Goal: Task Accomplishment & Management: Manage account settings

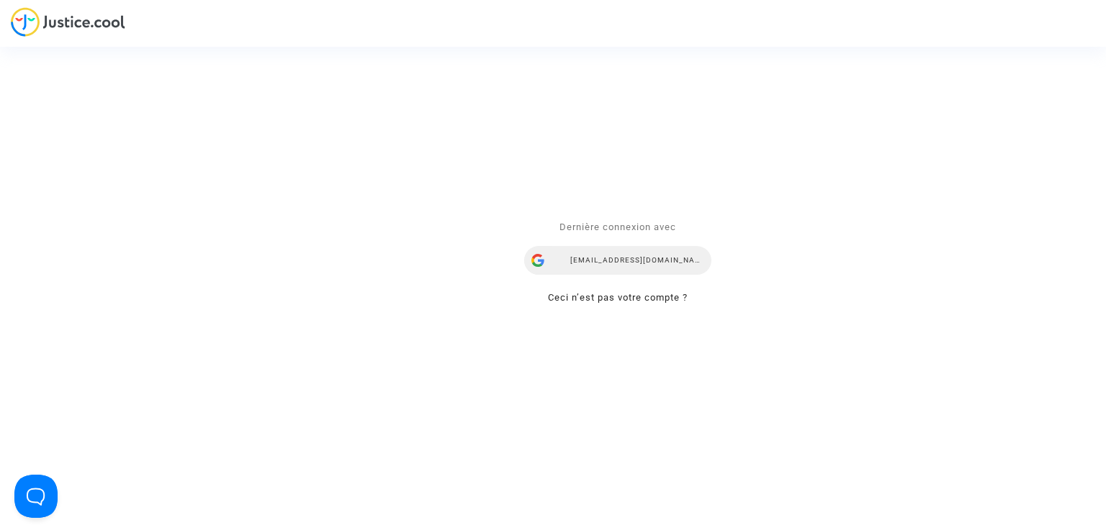
click at [616, 255] on div "[EMAIL_ADDRESS][DOMAIN_NAME]" at bounding box center [617, 261] width 187 height 29
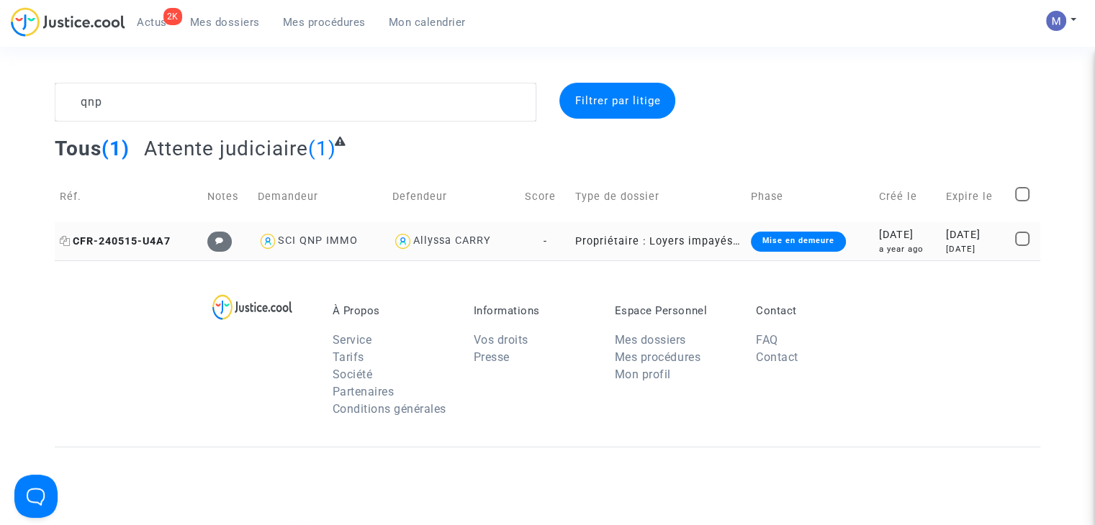
type textarea "qnp"
click at [124, 243] on span "CFR-240515-U4A7" at bounding box center [115, 241] width 111 height 12
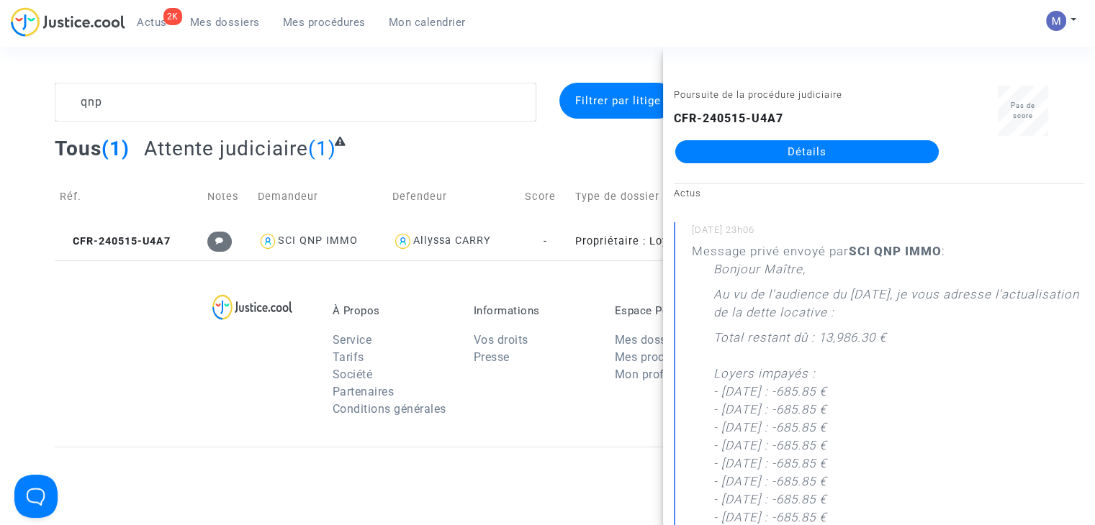
click at [703, 153] on link "Détails" at bounding box center [806, 151] width 263 height 23
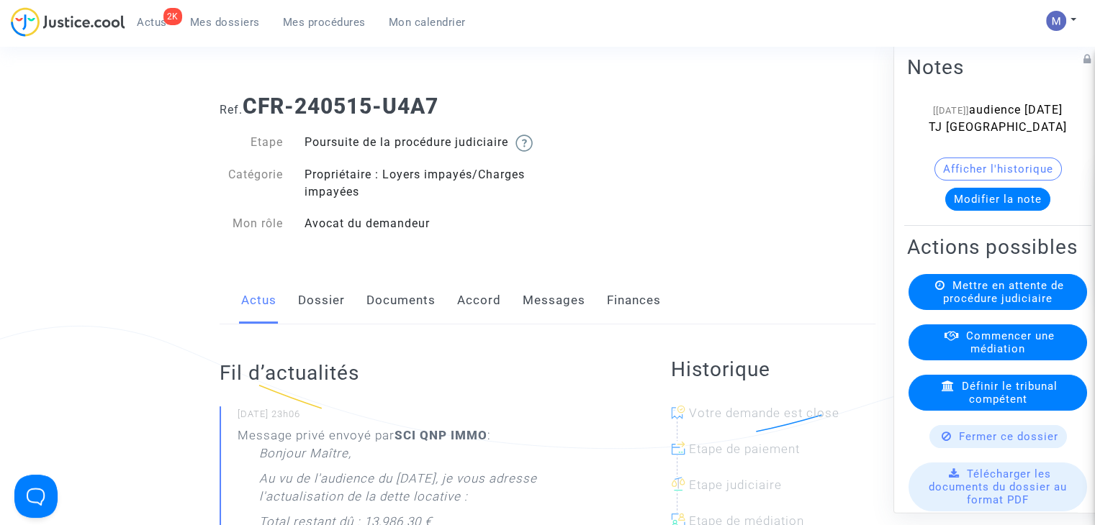
click at [554, 321] on link "Messages" at bounding box center [554, 301] width 63 height 48
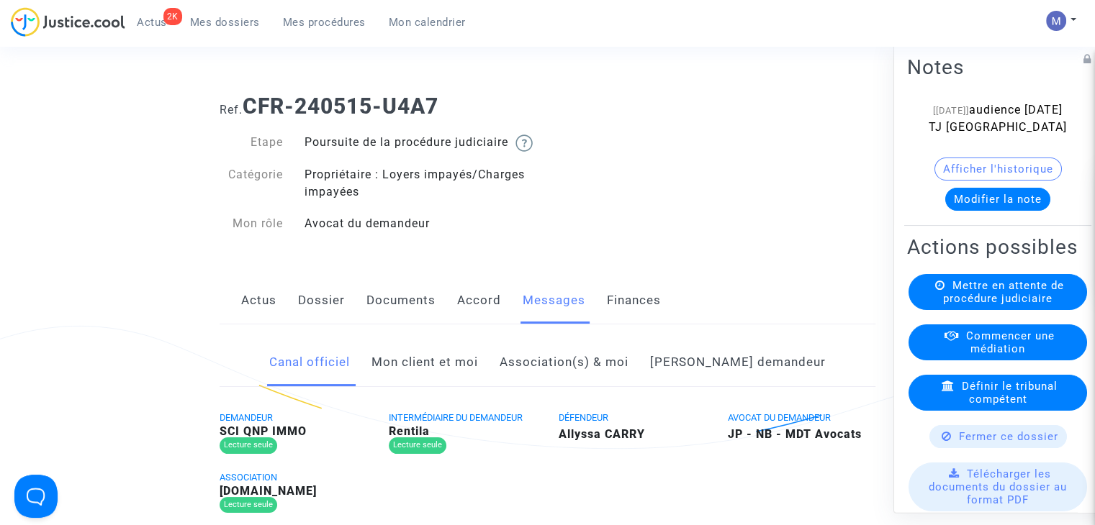
click at [440, 381] on link "Mon client et moi" at bounding box center [424, 363] width 107 height 48
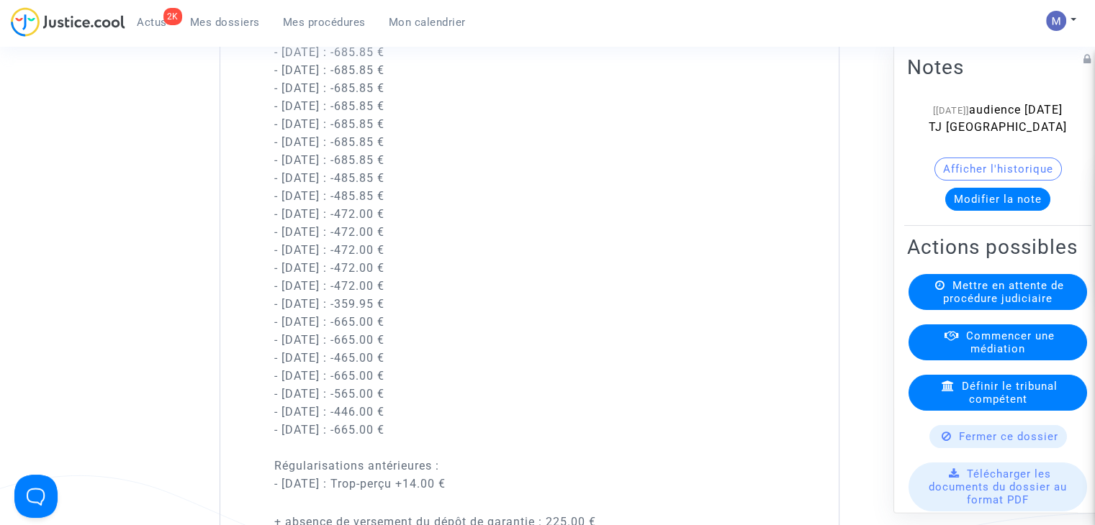
scroll to position [1065, 0]
drag, startPoint x: 564, startPoint y: 453, endPoint x: 274, endPoint y: 53, distance: 494.2
click at [274, 53] on div "Bonjour Maître, Au vu de l'audience du [DATE], je vous adresse l'actualisation …" at bounding box center [547, 245] width 546 height 694
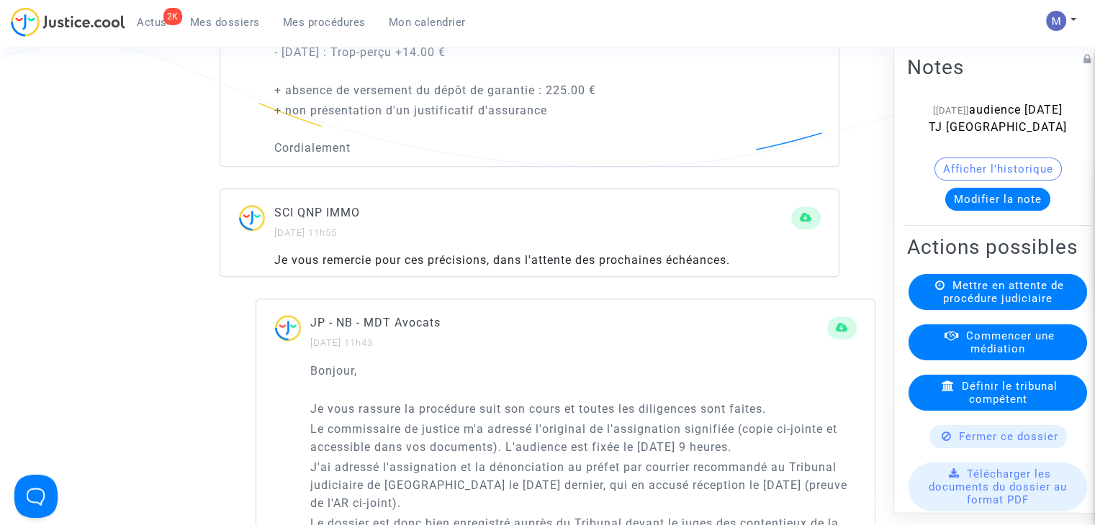
scroll to position [1468, 0]
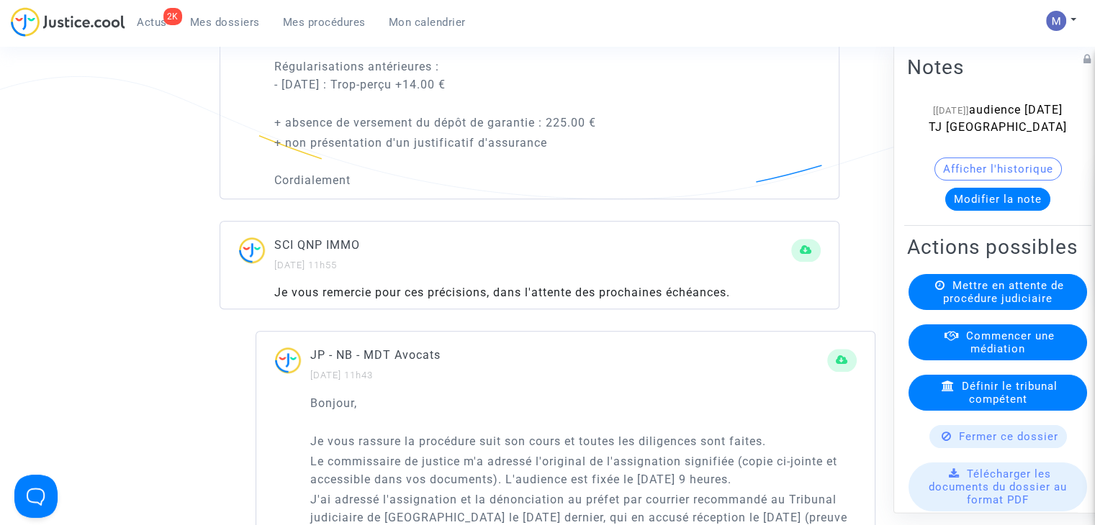
drag, startPoint x: 274, startPoint y: 183, endPoint x: 558, endPoint y: 157, distance: 285.5
copy div "Au vu de l'audience du [DATE], je vous adresse l'actualisation de la dette loca…"
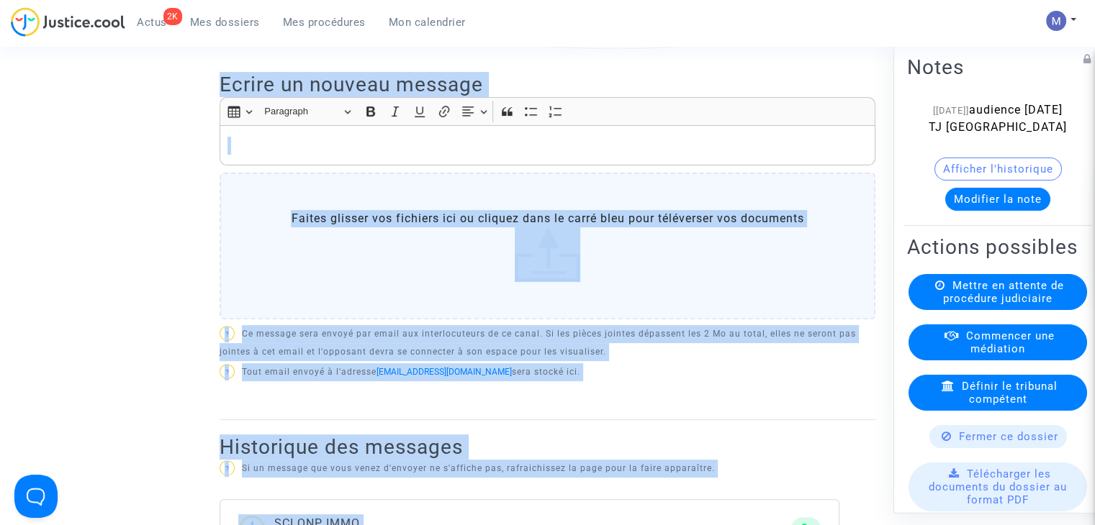
scroll to position [0, 0]
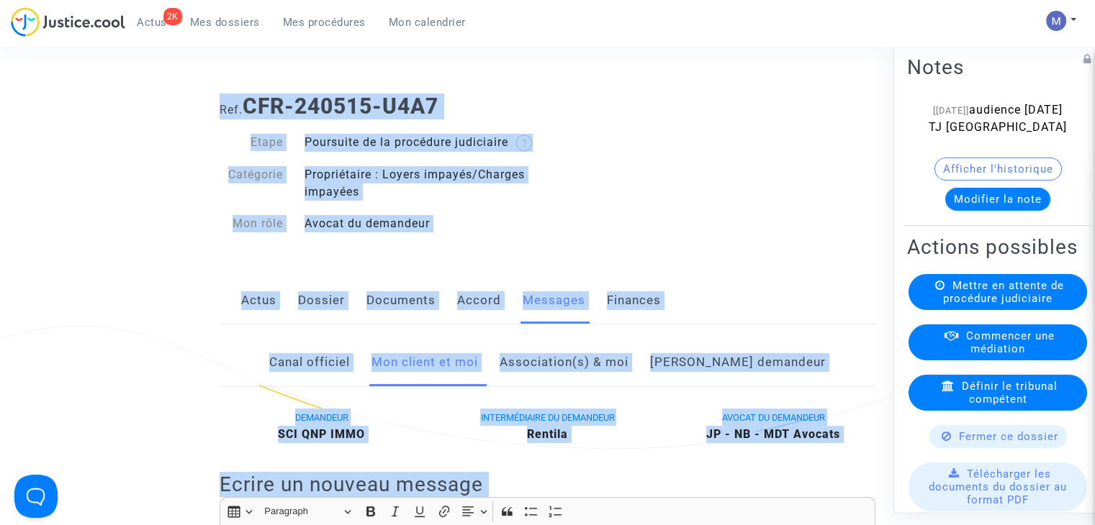
click at [222, 21] on span "Mes dossiers" at bounding box center [225, 22] width 70 height 13
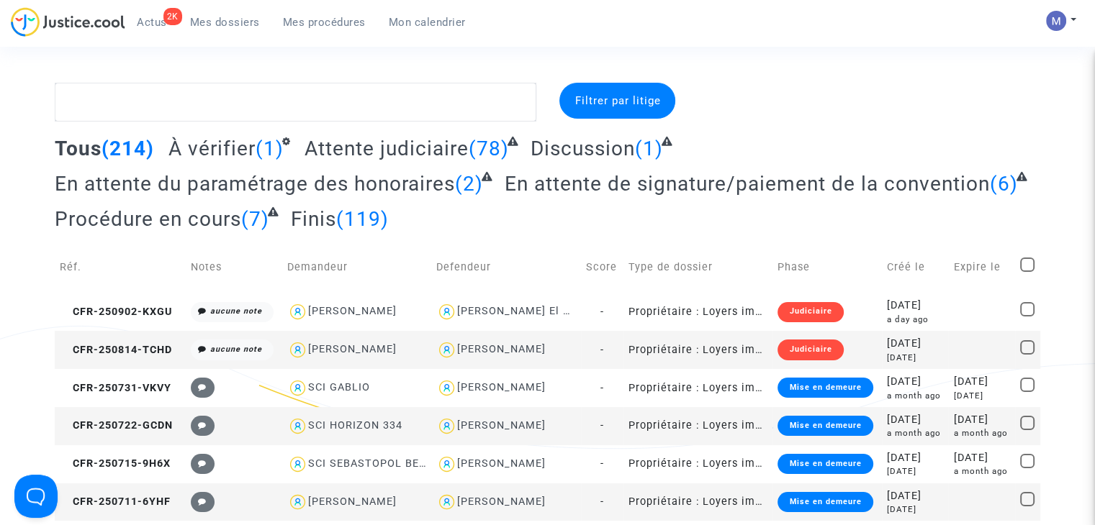
click at [240, 148] on span "À vérifier" at bounding box center [211, 149] width 87 height 24
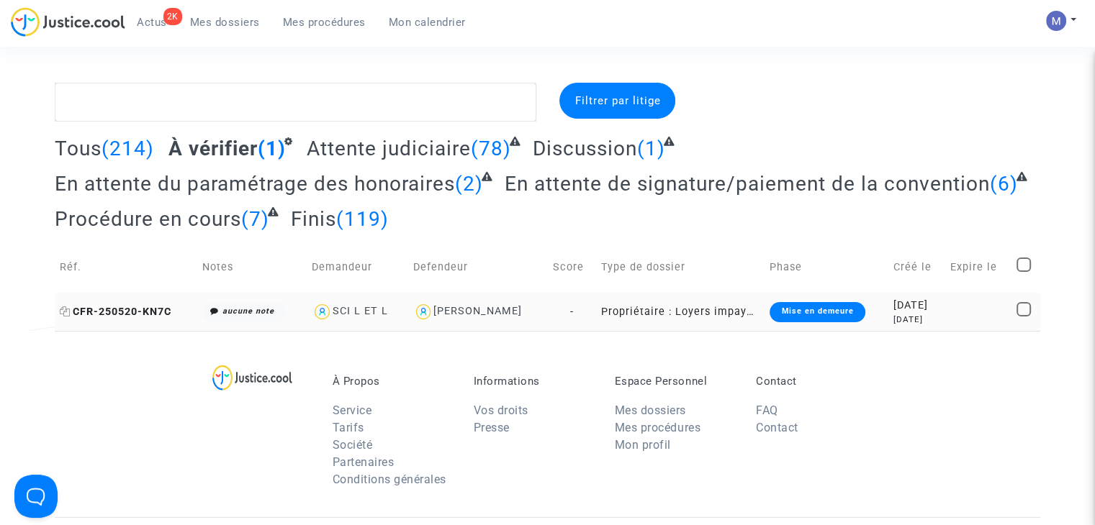
click at [146, 306] on span "CFR-250520-KN7C" at bounding box center [116, 312] width 112 height 12
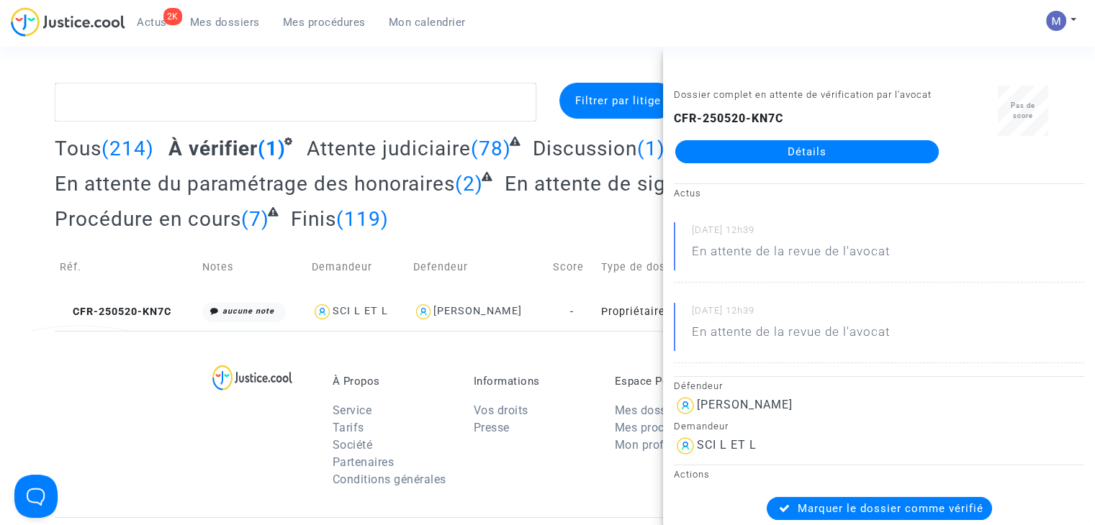
click at [736, 151] on link "Détails" at bounding box center [806, 151] width 263 height 23
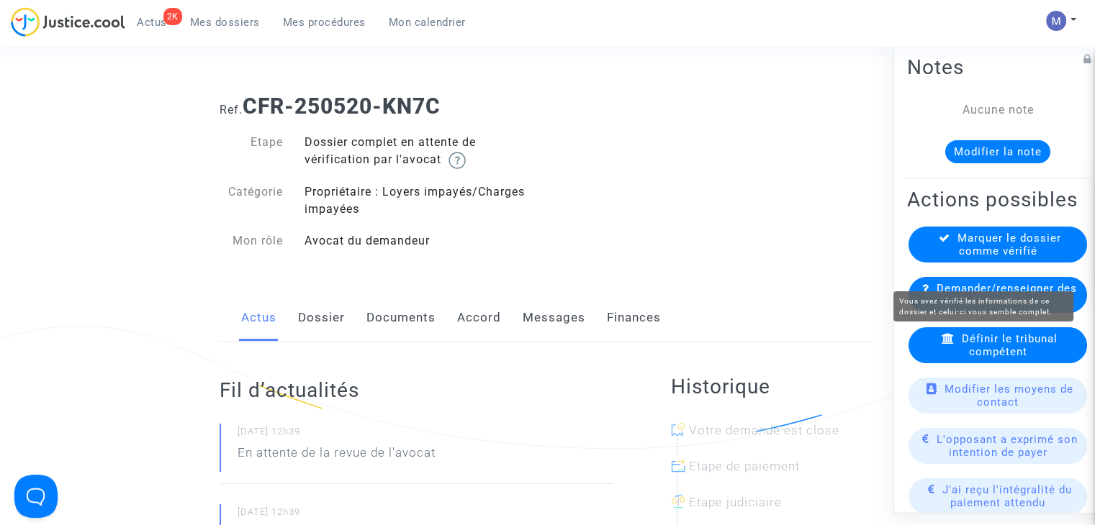
click at [967, 258] on span "Marquer le dossier comme vérifié" at bounding box center [1009, 245] width 104 height 26
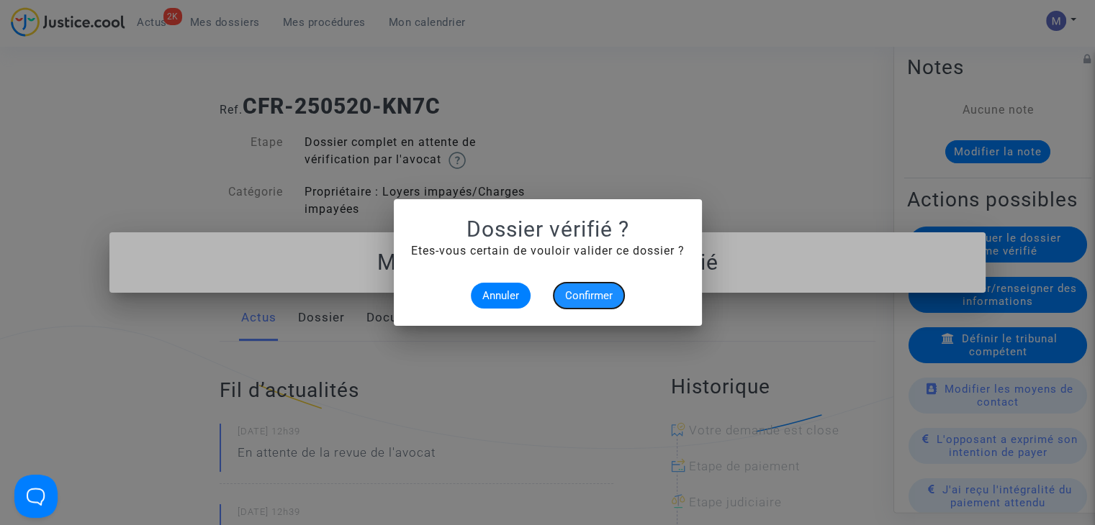
click at [598, 293] on span "Confirmer" at bounding box center [589, 295] width 48 height 13
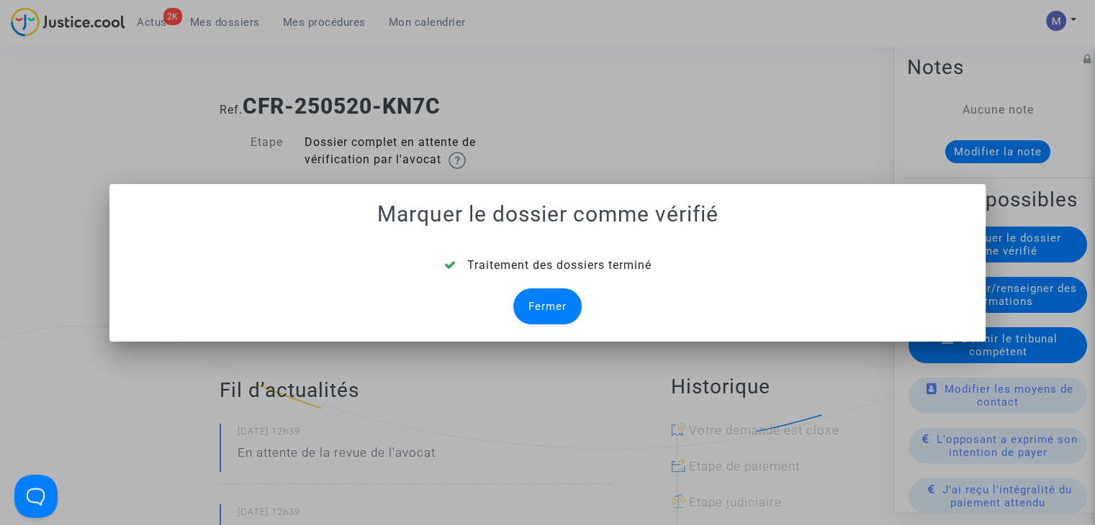
click at [535, 301] on div "Fermer" at bounding box center [547, 307] width 68 height 36
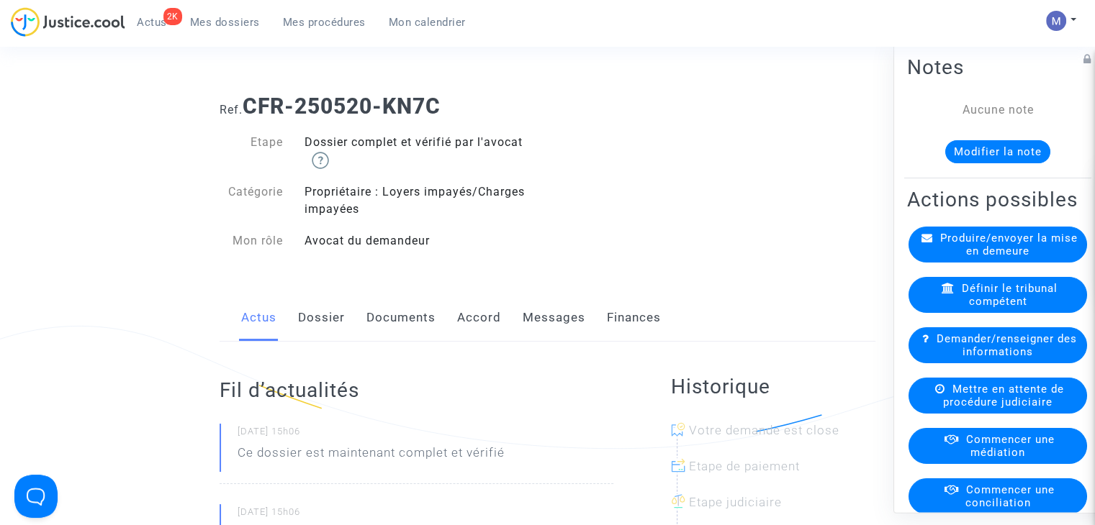
click at [228, 21] on span "Mes dossiers" at bounding box center [225, 22] width 70 height 13
